Goal: Navigation & Orientation: Understand site structure

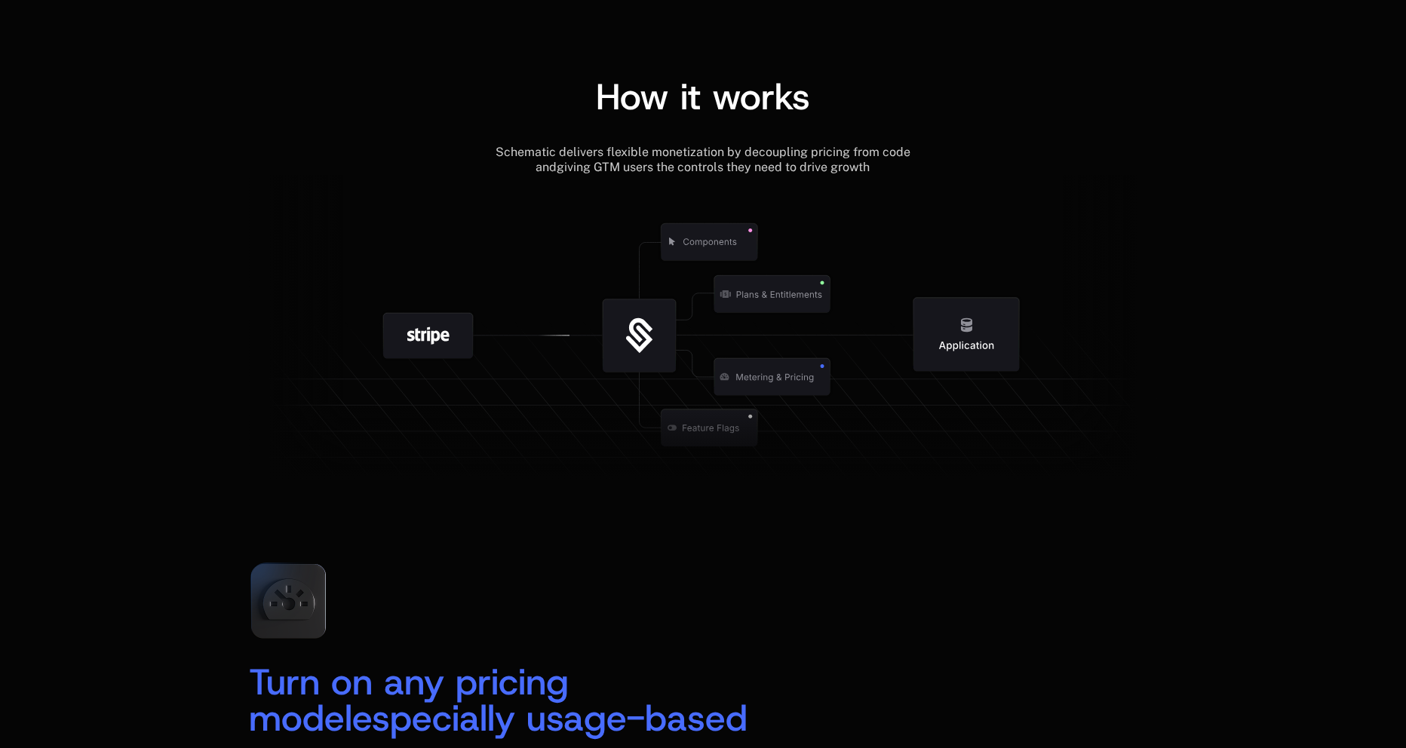
scroll to position [1886, 0]
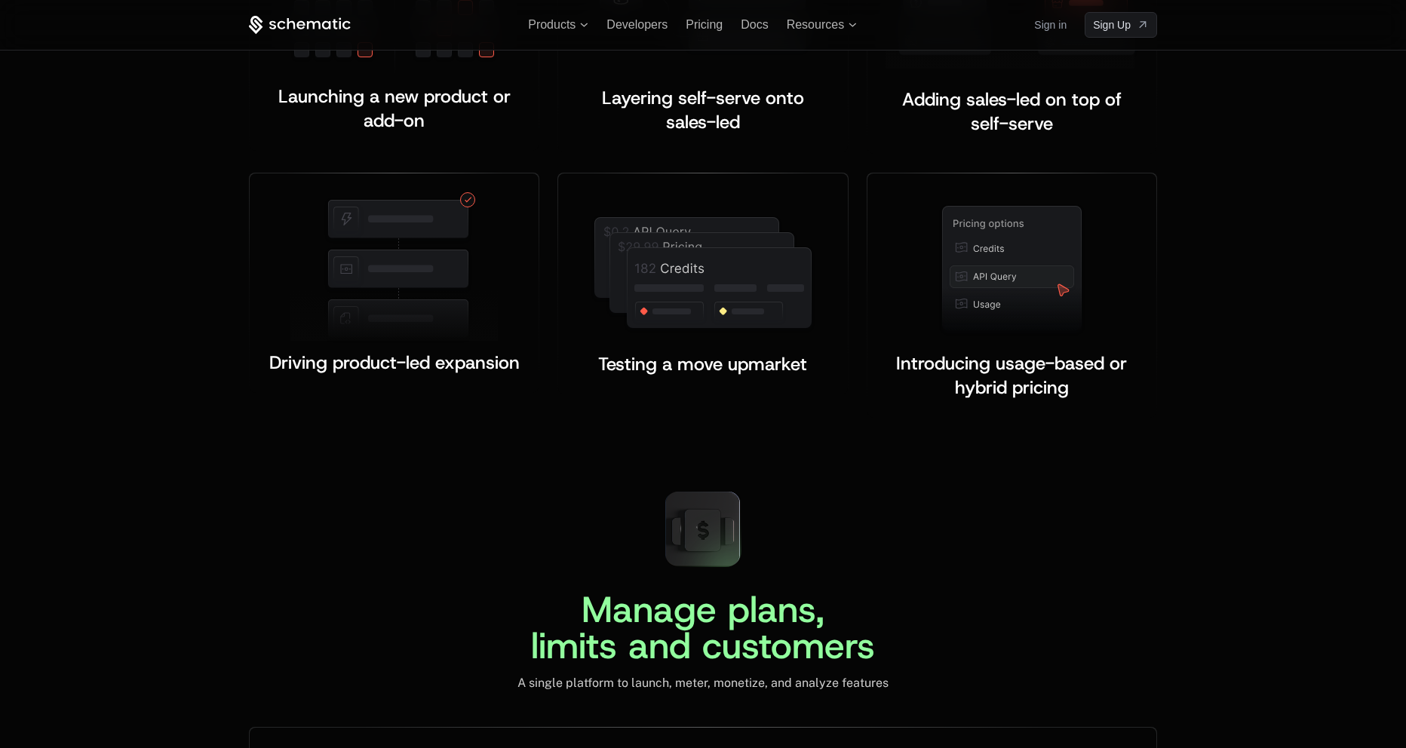
scroll to position [3018, 0]
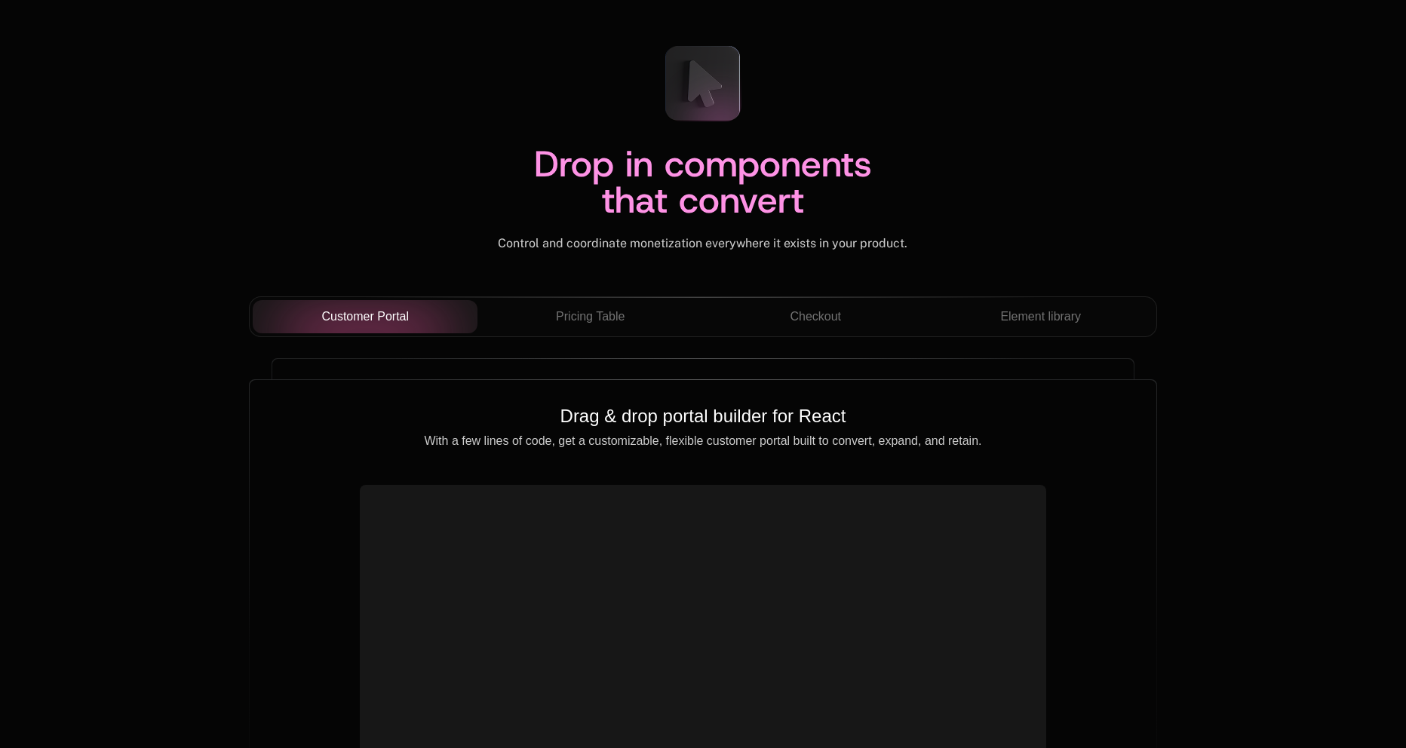
scroll to position [5130, 0]
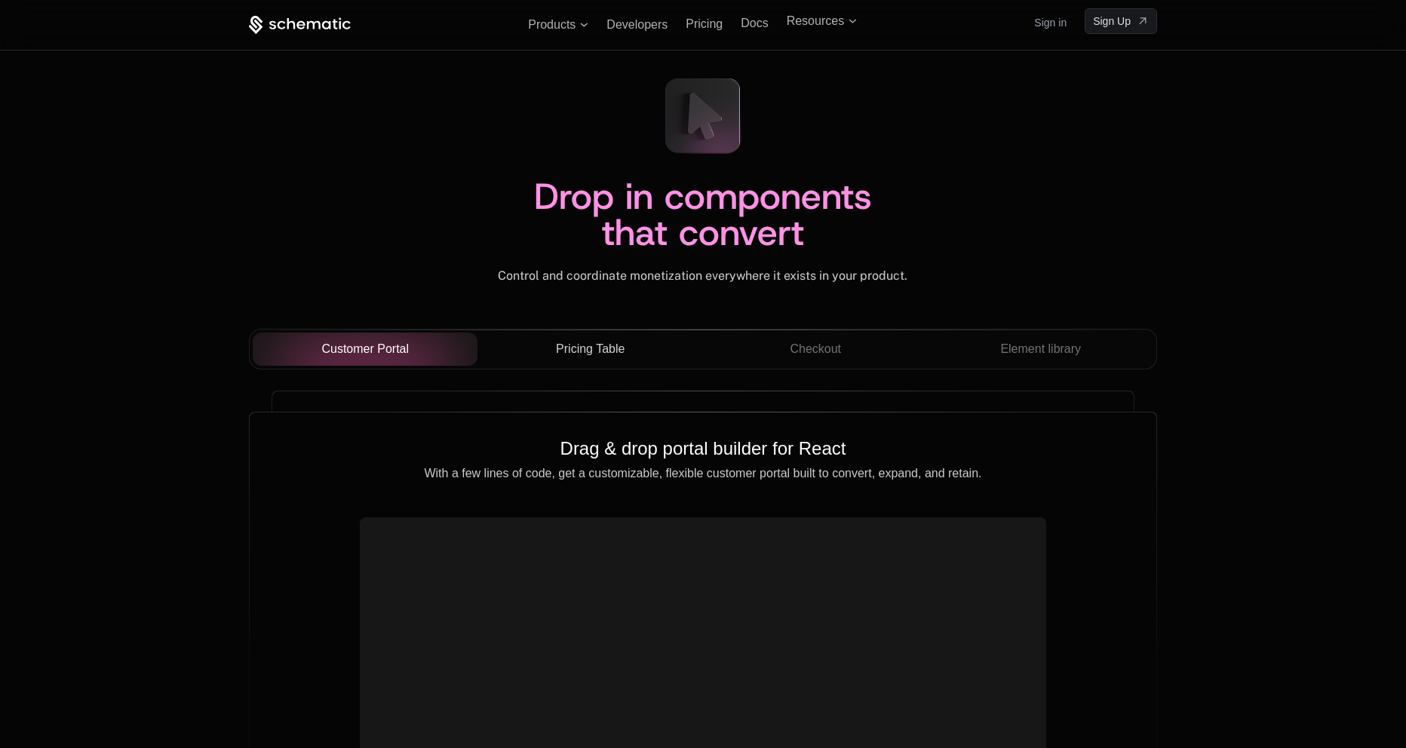
click at [607, 346] on span "Pricing Table" at bounding box center [590, 349] width 69 height 18
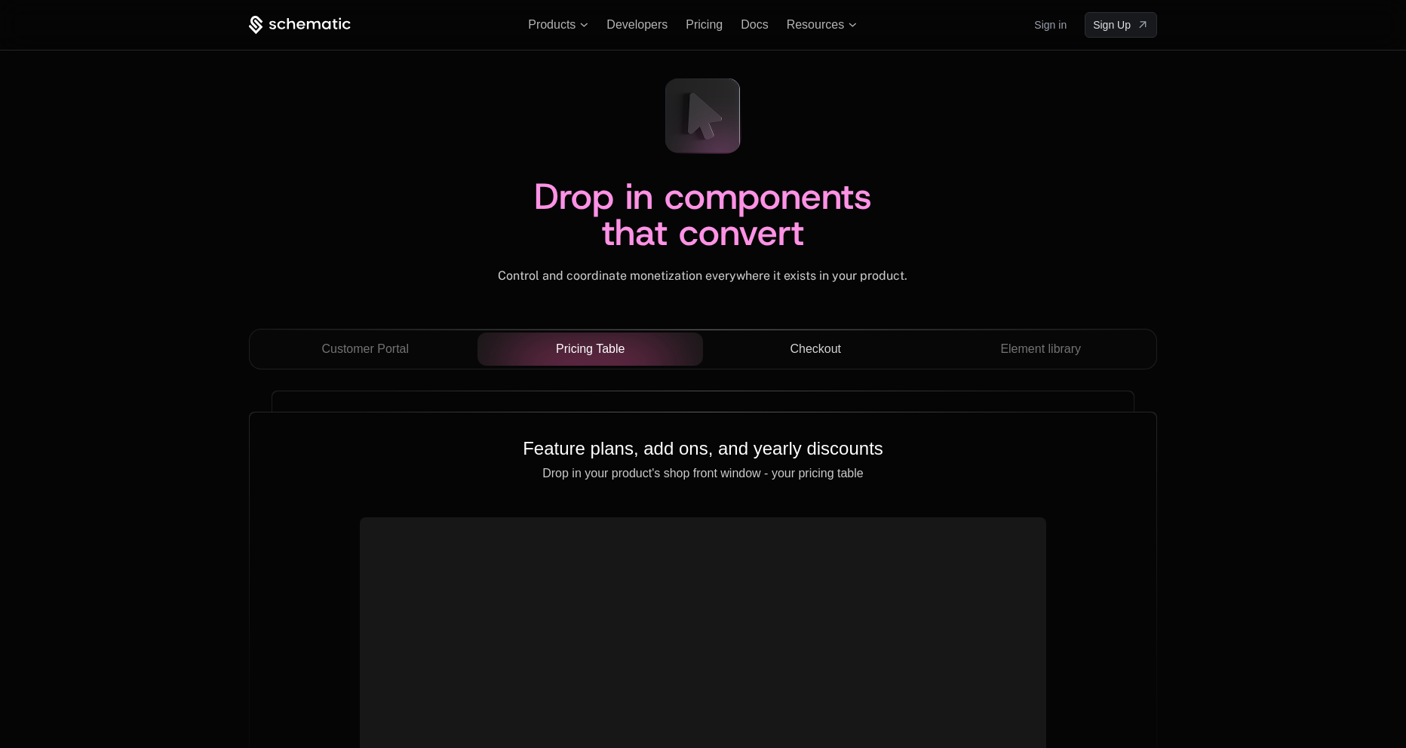
click at [859, 358] on div "Checkout" at bounding box center [815, 349] width 201 height 18
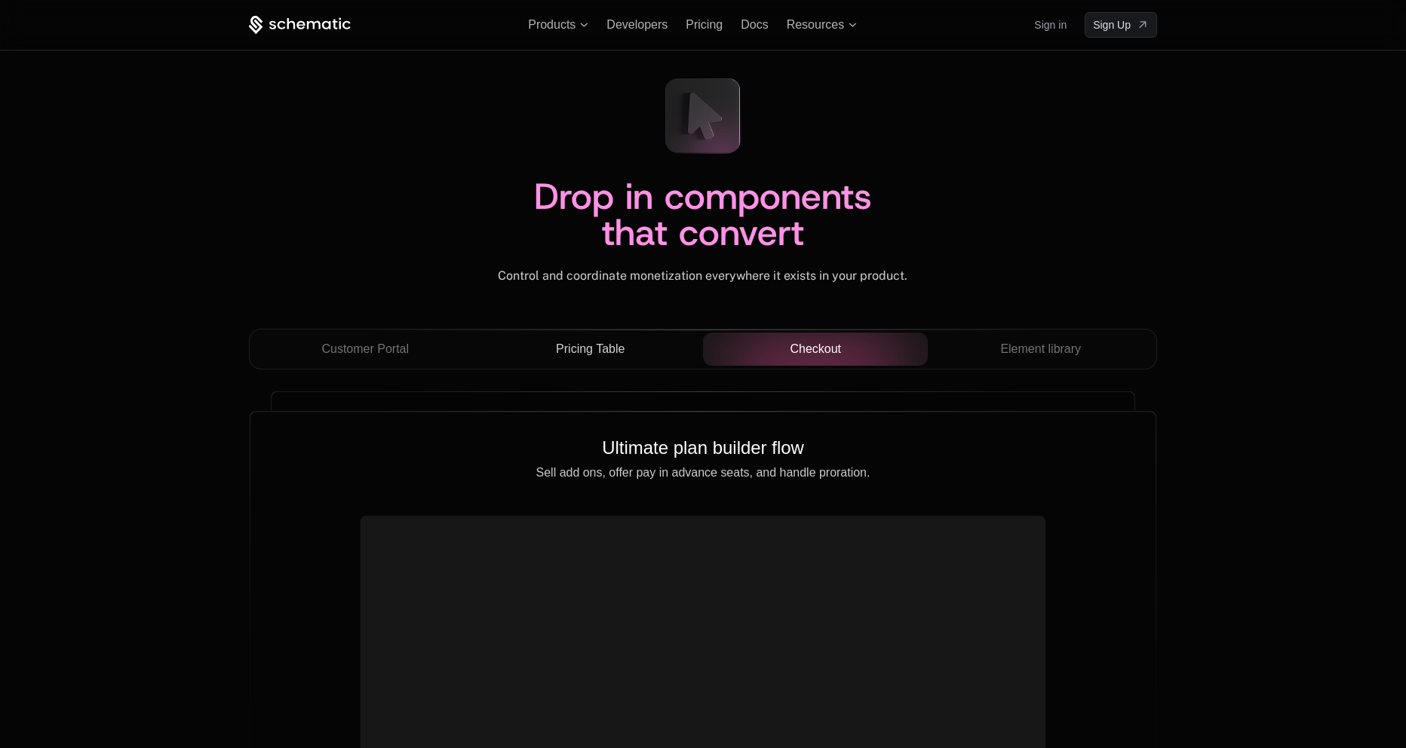
drag, startPoint x: 920, startPoint y: 358, endPoint x: 576, endPoint y: 339, distance: 344.5
click at [1009, 348] on span "Element library" at bounding box center [1040, 349] width 81 height 18
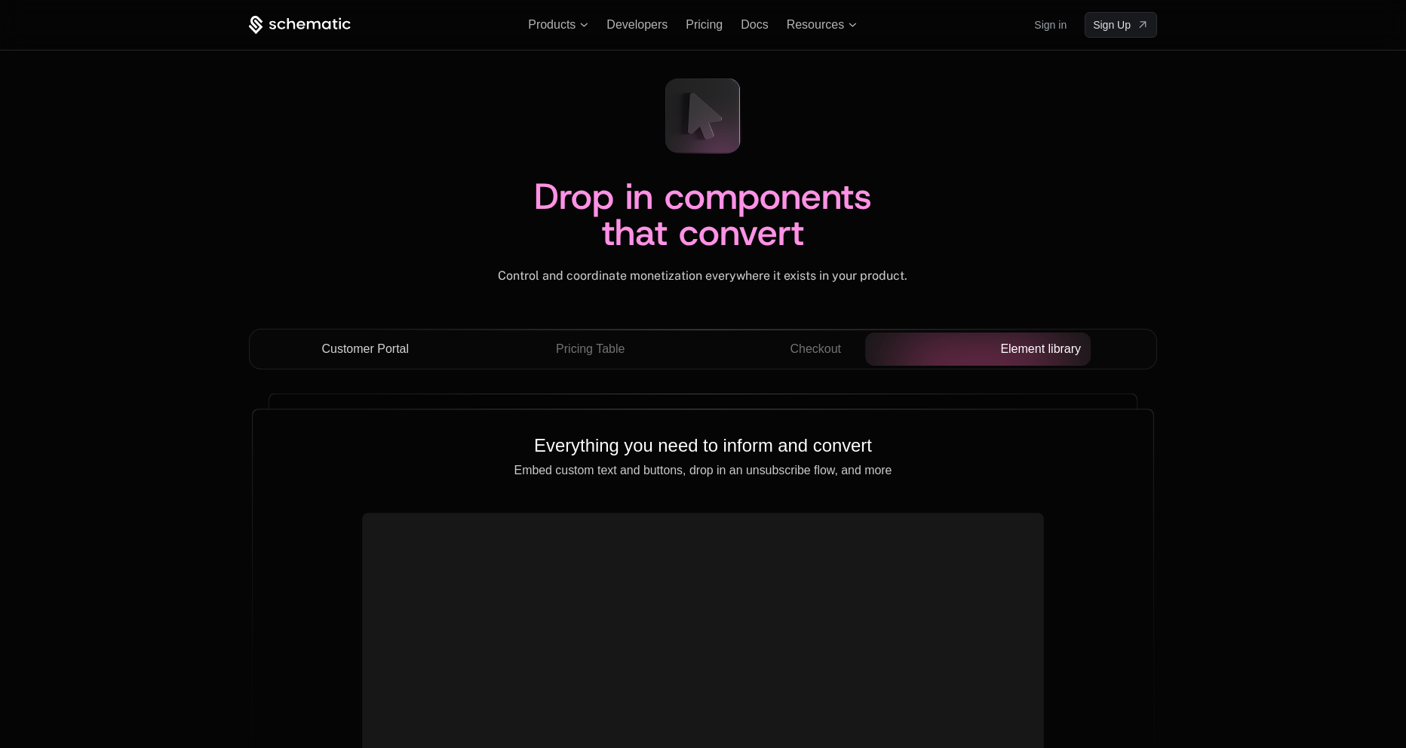
click at [415, 350] on div "Customer Portal" at bounding box center [365, 349] width 201 height 18
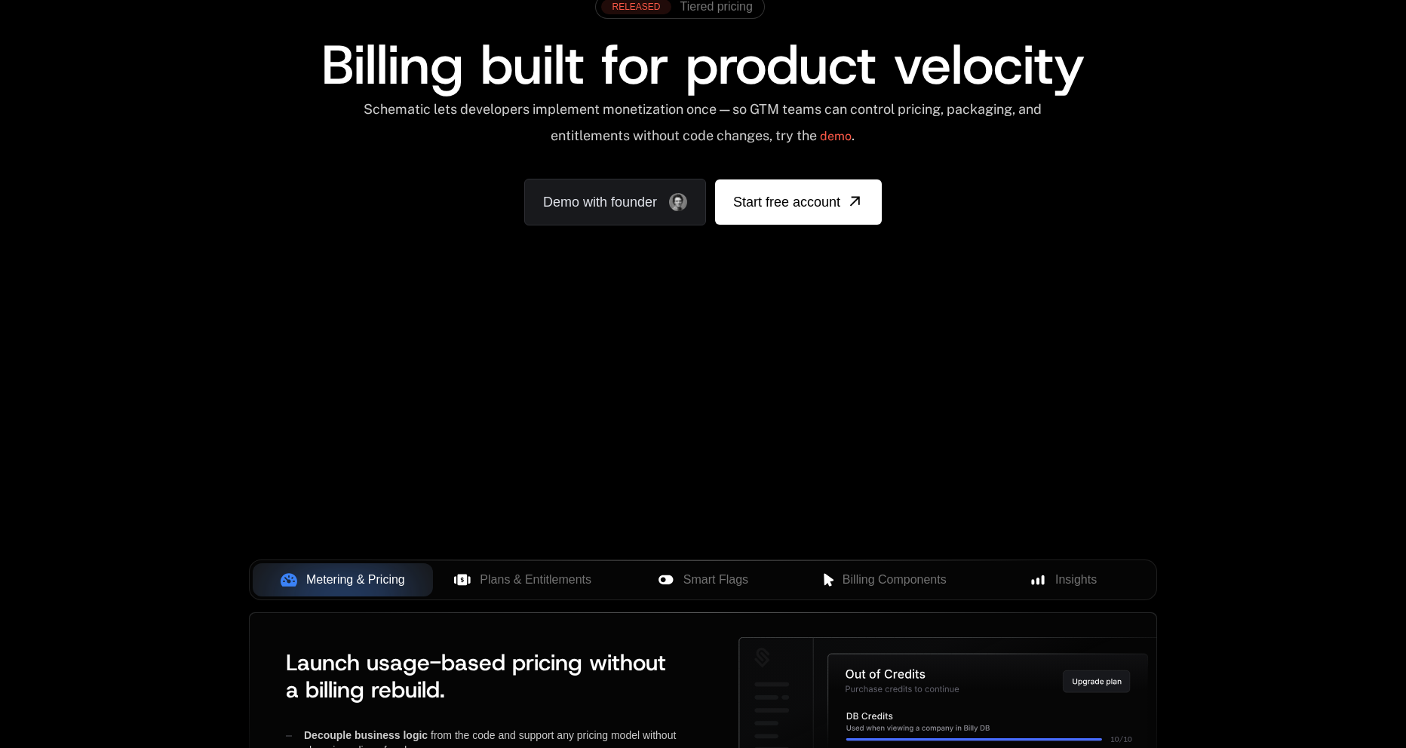
scroll to position [226, 0]
